Goal: Information Seeking & Learning: Compare options

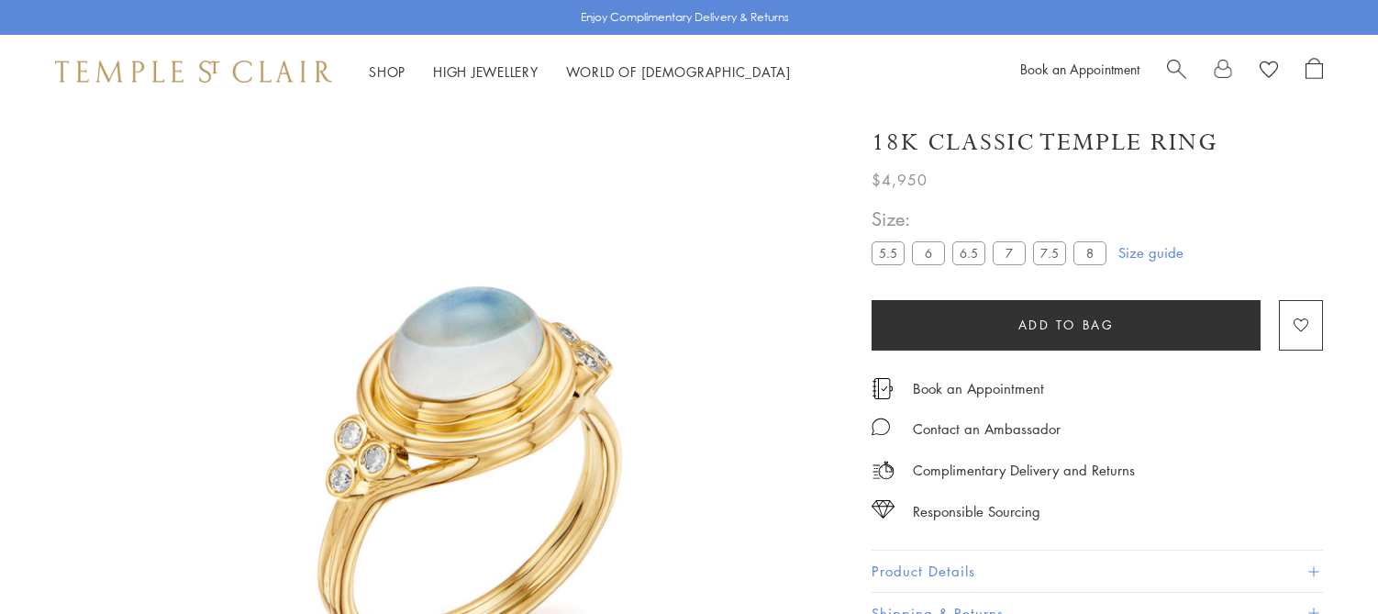
scroll to position [59, 0]
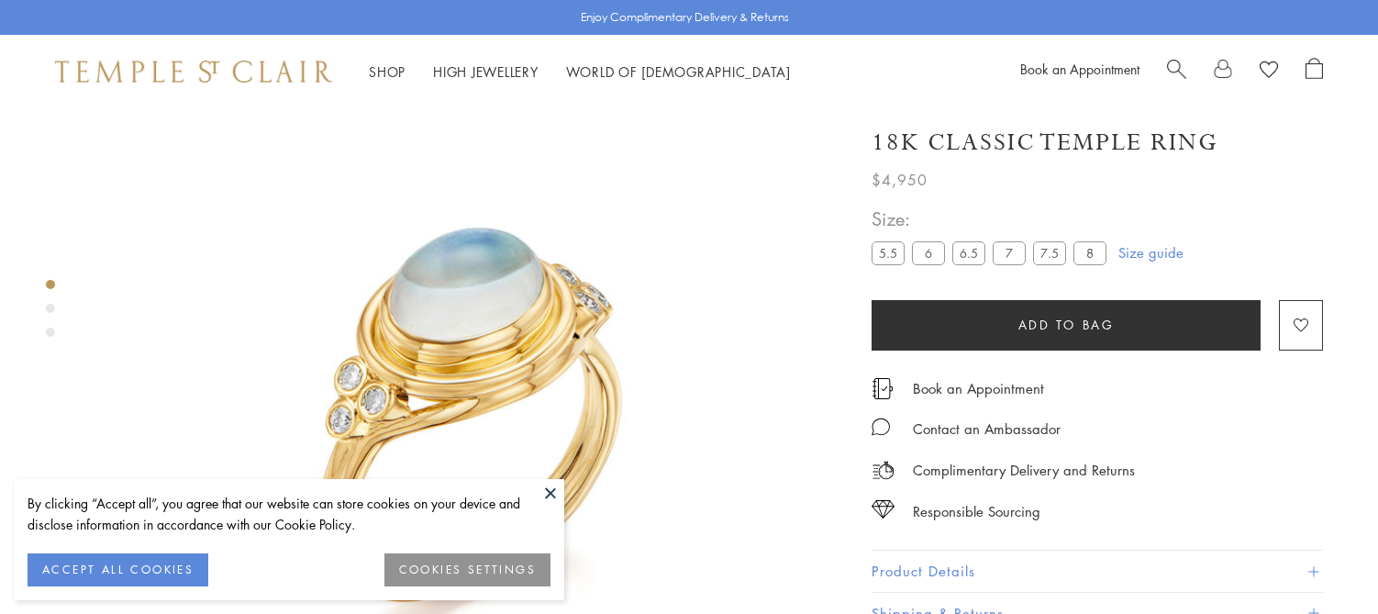
click at [920, 570] on button "Product Details" at bounding box center [1096, 570] width 451 height 41
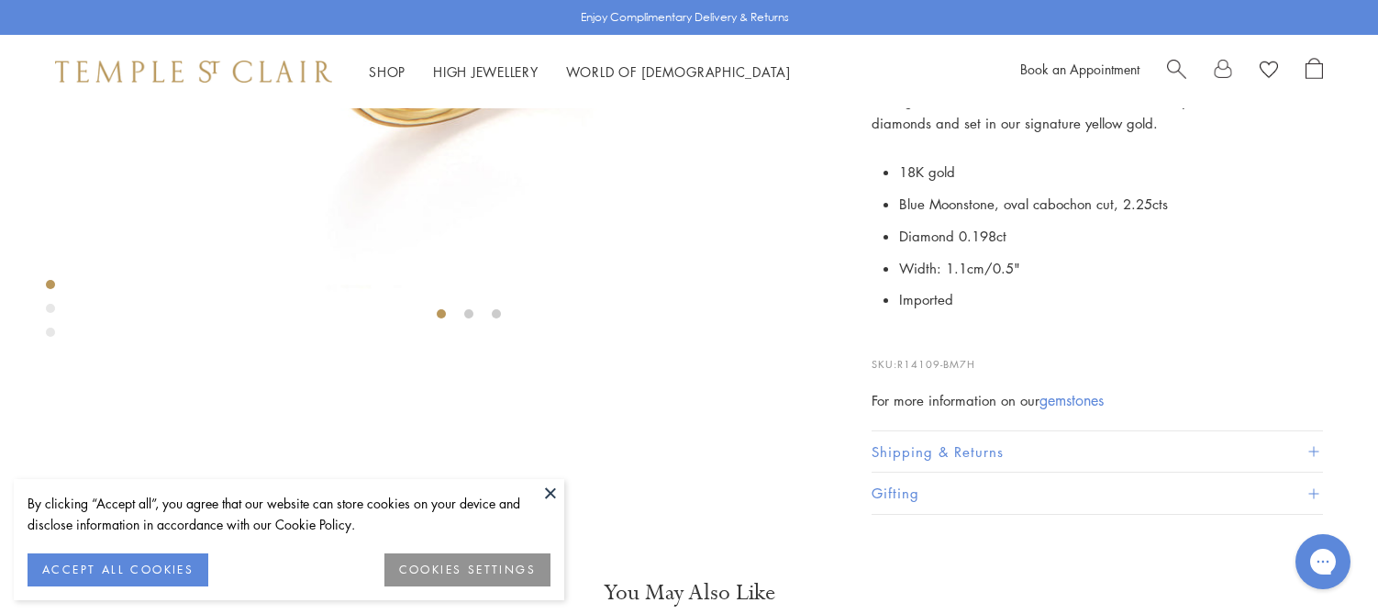
scroll to position [0, 0]
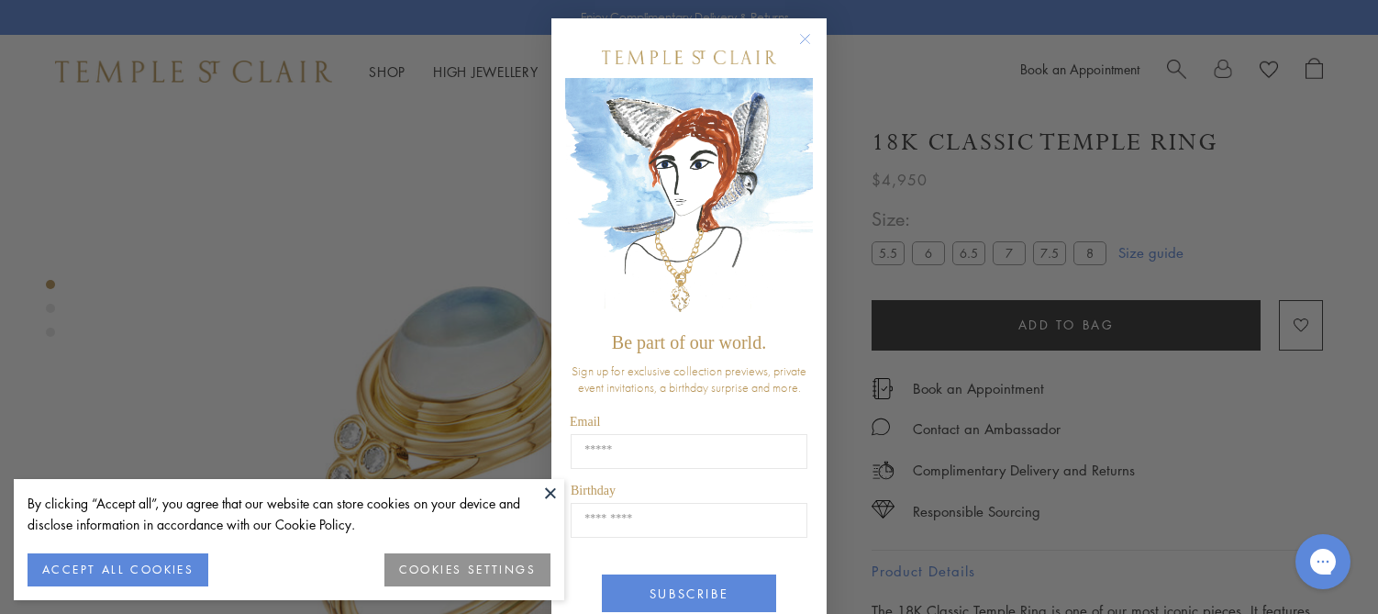
click at [812, 37] on circle "Close dialog" at bounding box center [805, 39] width 22 height 22
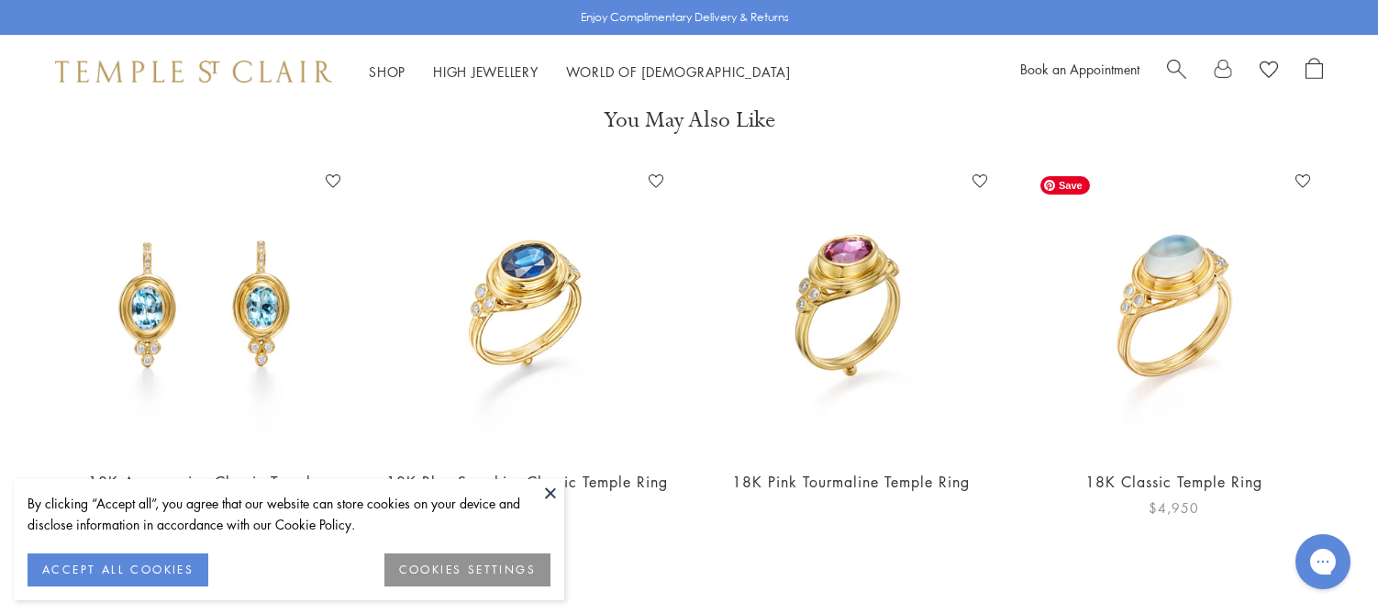
scroll to position [832, 0]
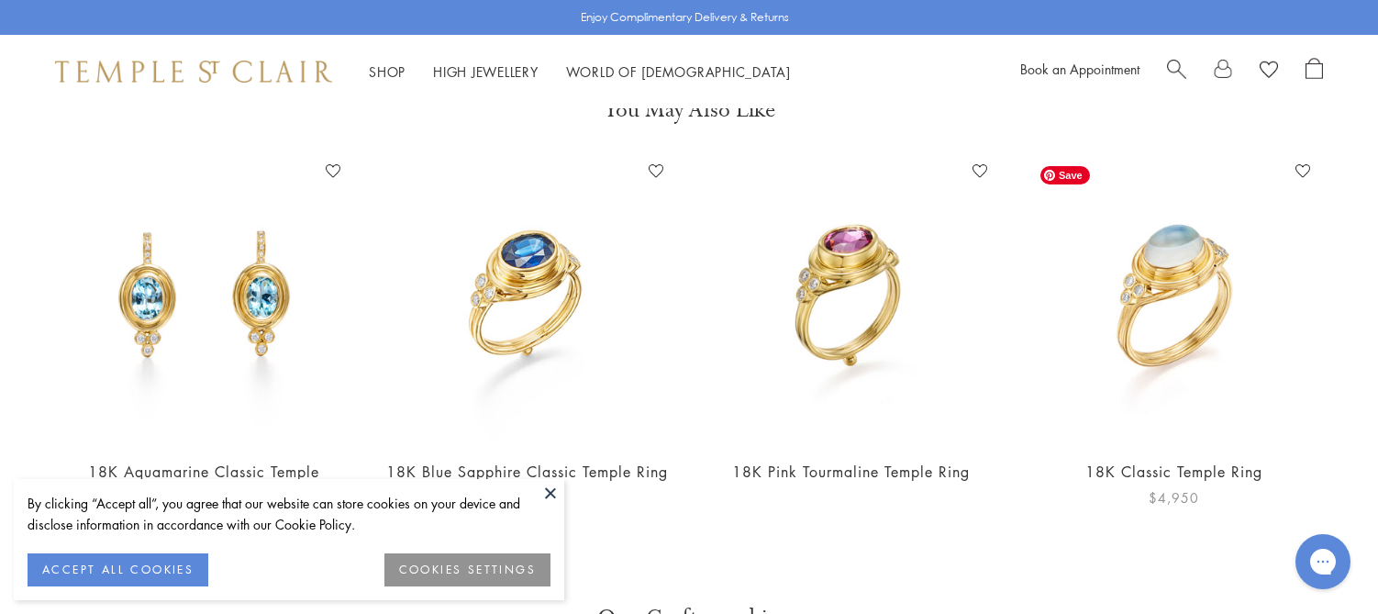
click at [1176, 269] on img at bounding box center [1174, 300] width 287 height 287
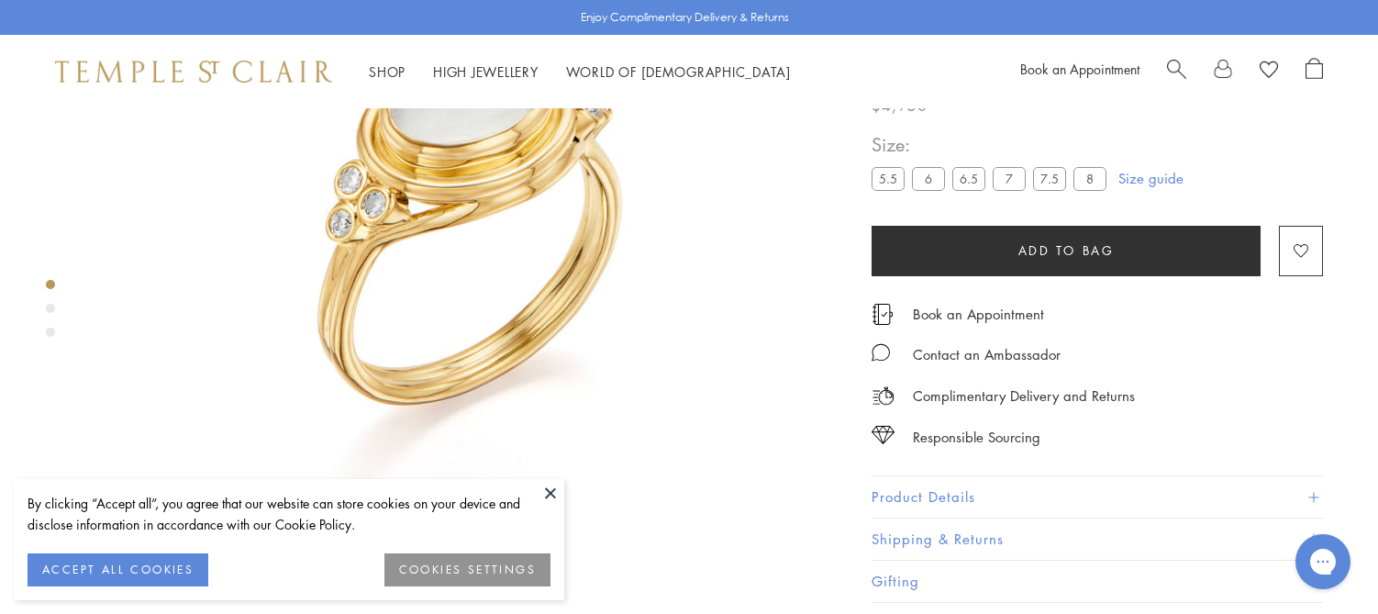
scroll to position [370, 0]
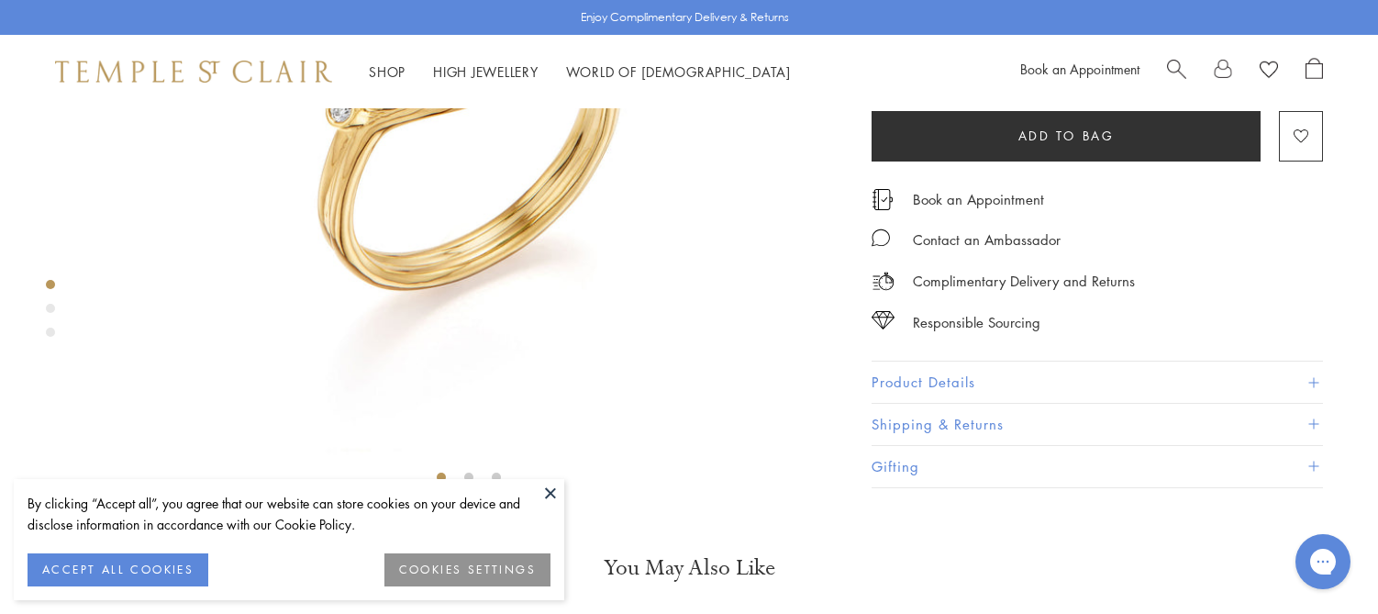
click at [980, 404] on button "Product Details" at bounding box center [1096, 382] width 451 height 41
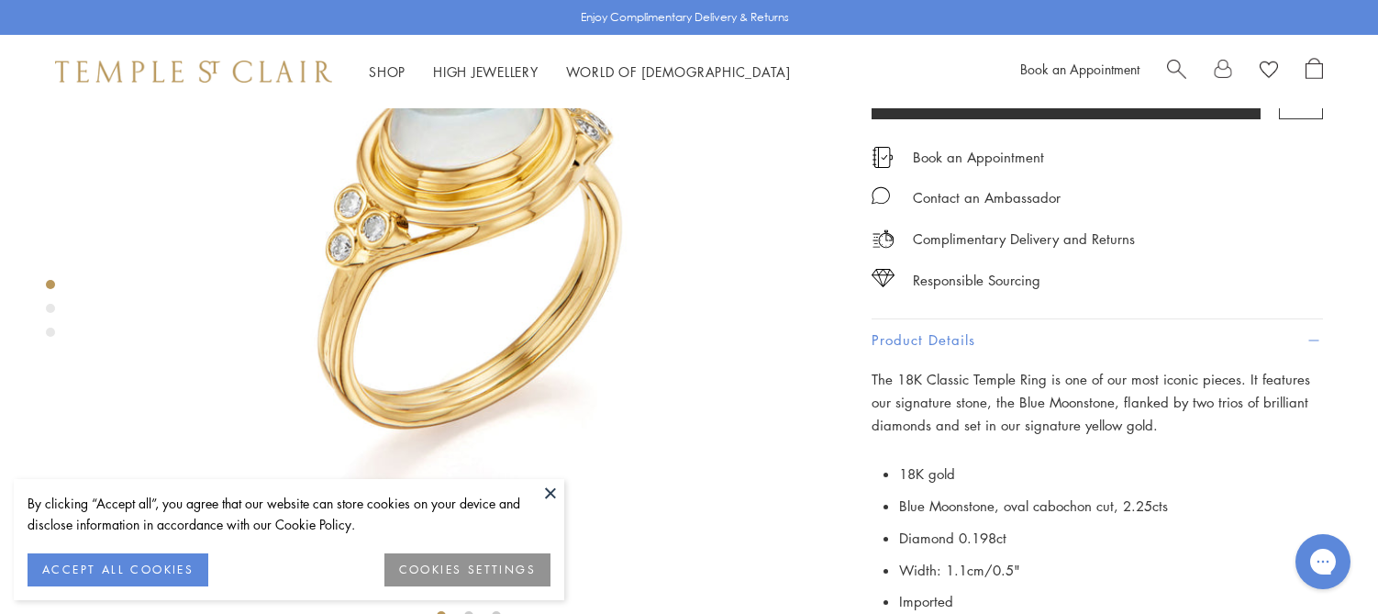
scroll to position [0, 0]
